Goal: Information Seeking & Learning: Find specific page/section

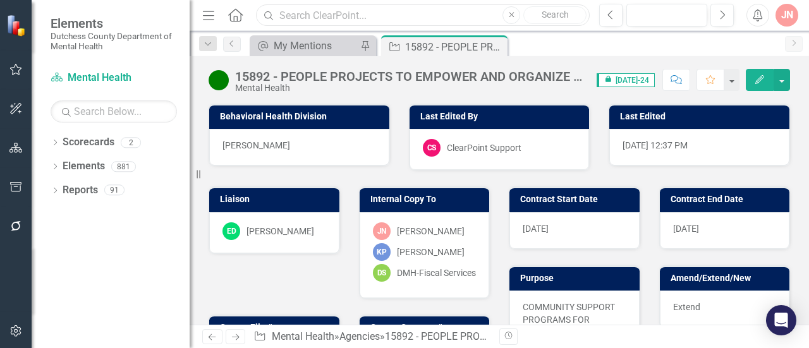
click at [346, 16] on input "text" at bounding box center [423, 15] width 334 height 22
type input "NAMI"
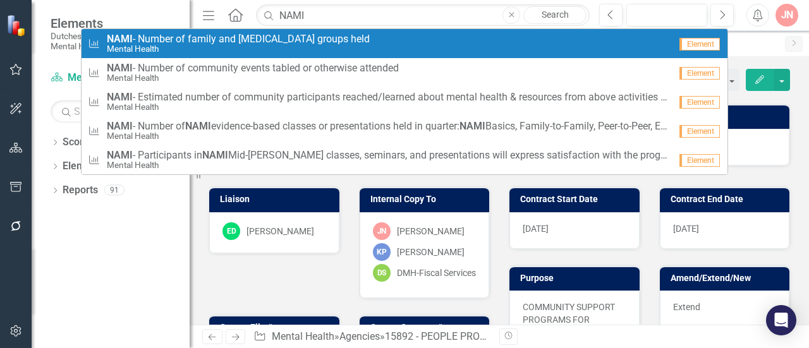
click at [123, 42] on strong "NAMI" at bounding box center [120, 39] width 26 height 12
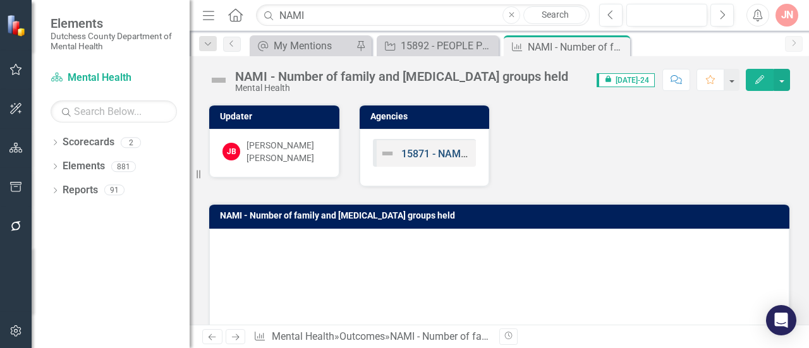
click at [418, 152] on link "15871 - NAMI, Mid-[PERSON_NAME] - Public Education" at bounding box center [525, 154] width 248 height 12
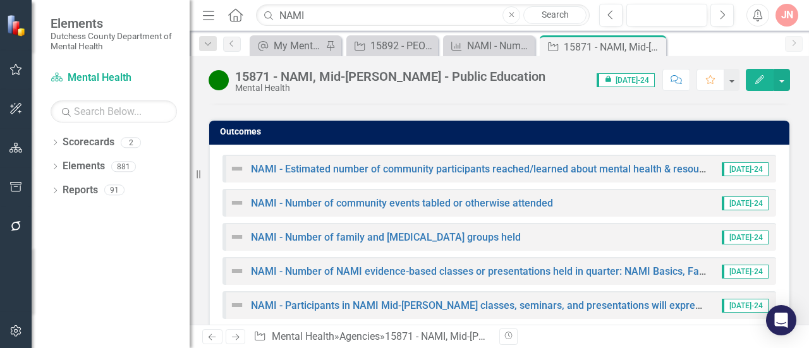
scroll to position [1067, 0]
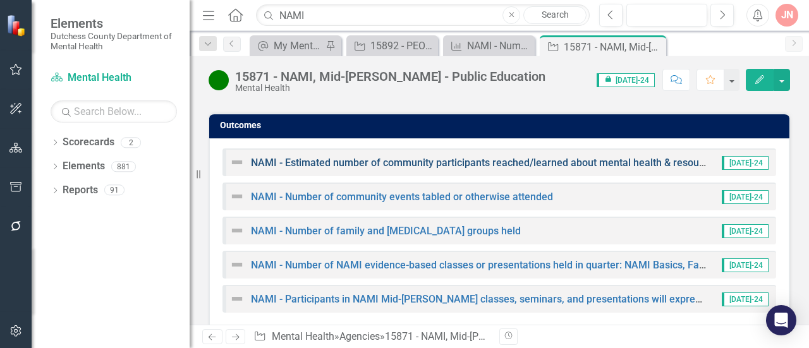
click at [526, 157] on link "NAMI - Estimated number of community participants reached/learned about mental …" at bounding box center [655, 163] width 809 height 12
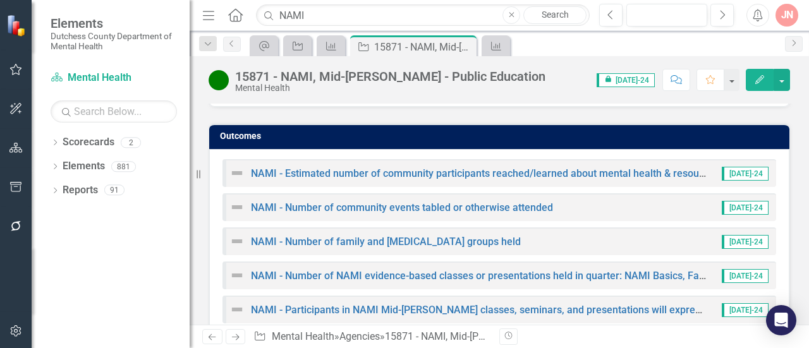
scroll to position [1067, 0]
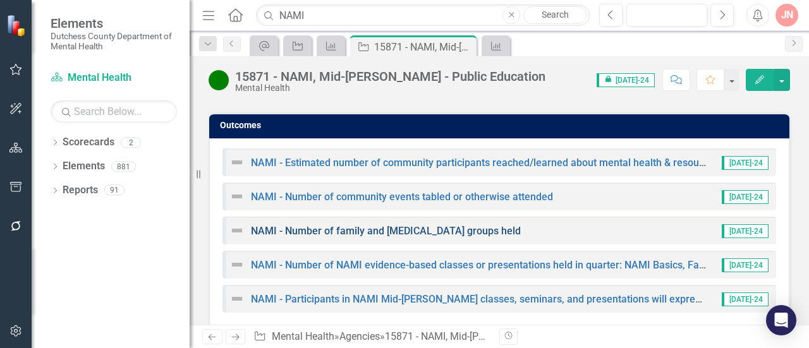
click at [375, 225] on link "NAMI - Number of family and [MEDICAL_DATA] groups held" at bounding box center [386, 231] width 270 height 12
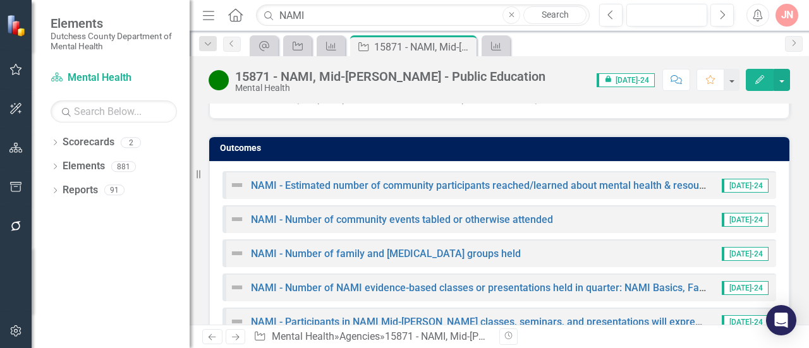
scroll to position [1067, 0]
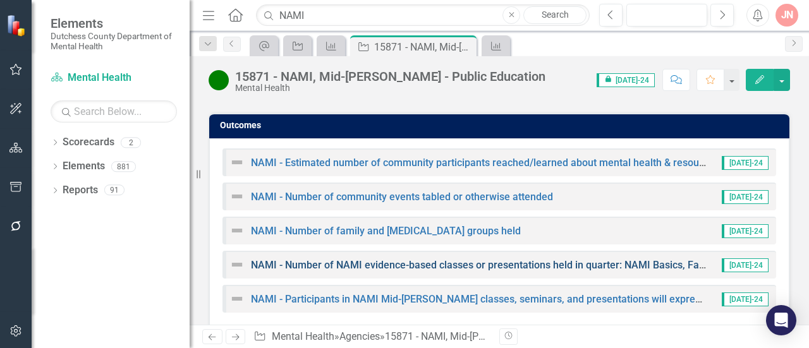
click at [435, 259] on link "NAMI - Number of NAMI evidence-based classes or presentations held in quarter: …" at bounding box center [774, 265] width 1047 height 12
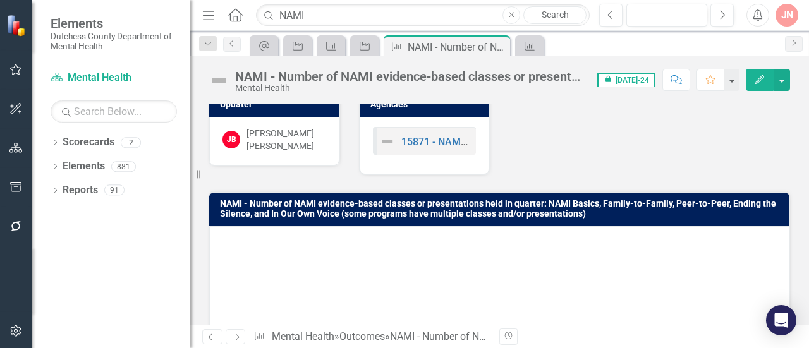
scroll to position [10, 0]
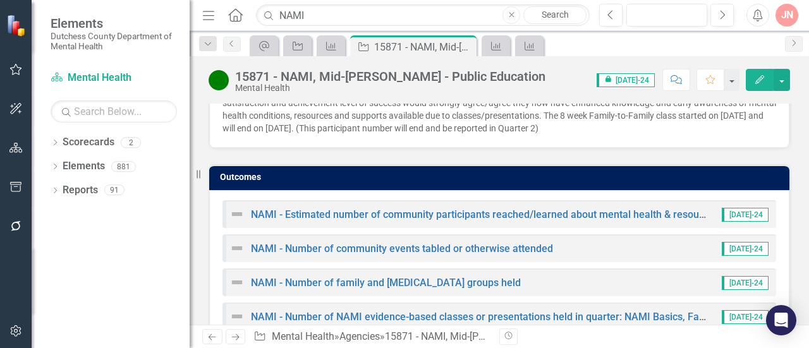
scroll to position [1067, 0]
